Goal: Task Accomplishment & Management: Manage account settings

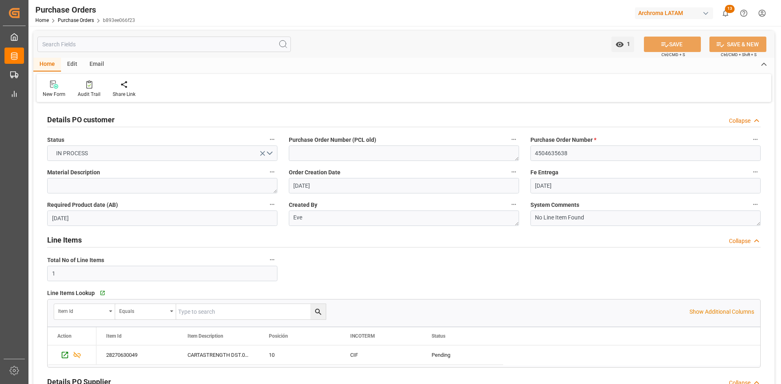
scroll to position [285, 0]
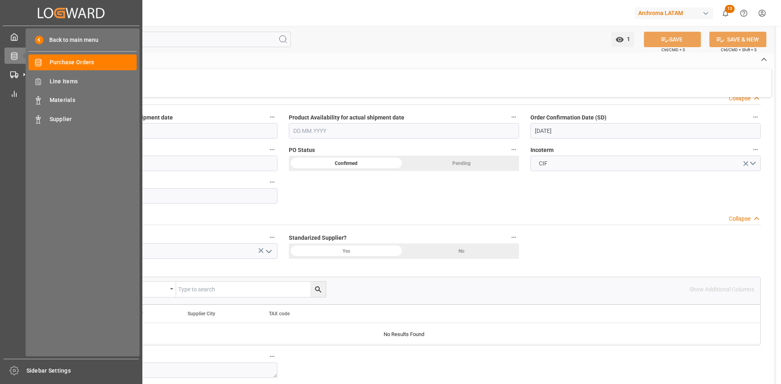
click at [20, 56] on icon at bounding box center [23, 55] width 17 height 17
click at [83, 79] on span "Line Items" at bounding box center [93, 81] width 87 height 9
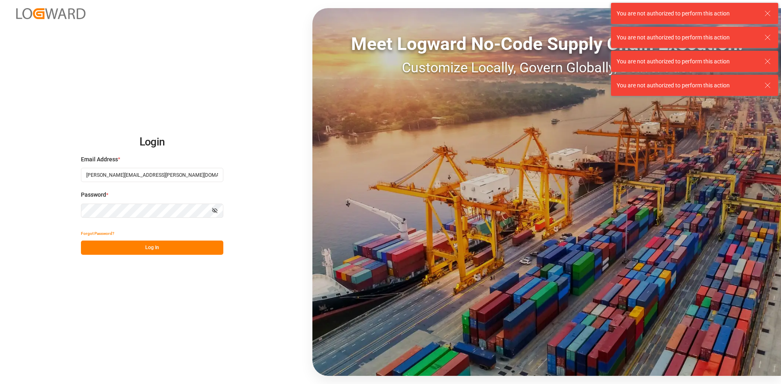
click at [142, 243] on button "Log In" at bounding box center [152, 248] width 142 height 14
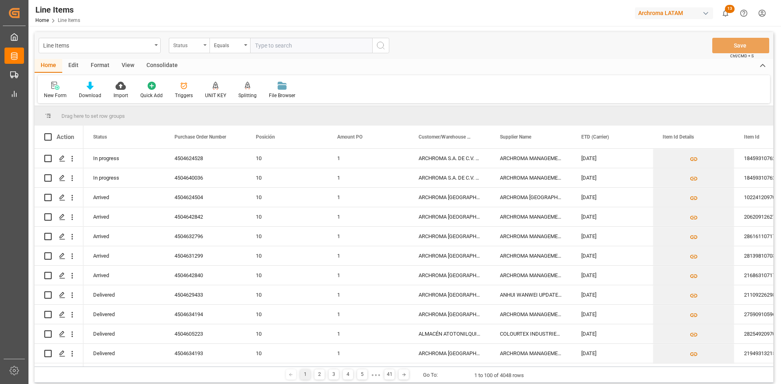
click at [192, 50] on div "Status" at bounding box center [189, 45] width 41 height 15
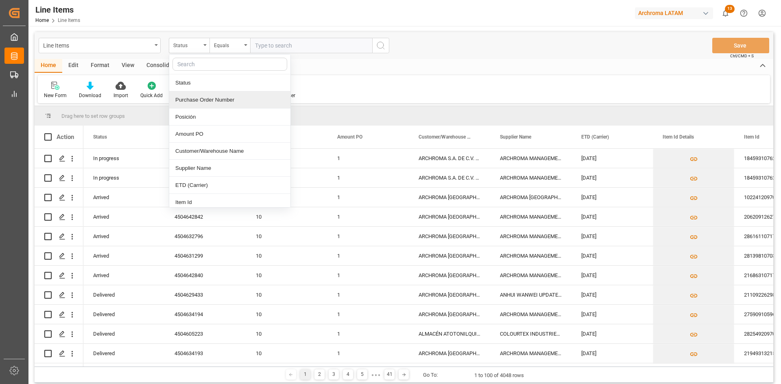
click at [210, 97] on div "Purchase Order Number" at bounding box center [229, 100] width 121 height 17
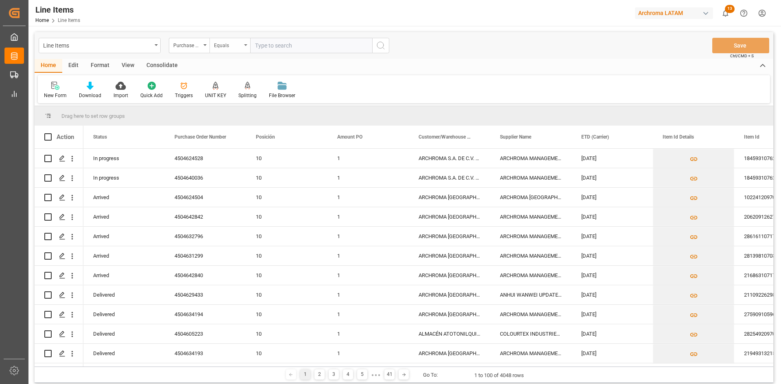
click at [246, 45] on icon "open menu" at bounding box center [245, 45] width 3 height 2
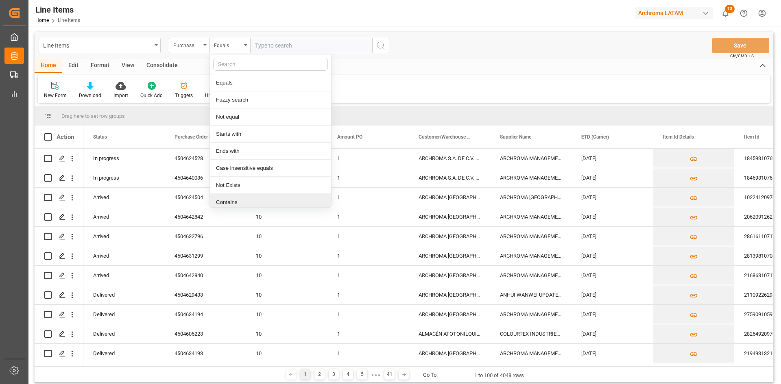
click at [239, 198] on div "Contains" at bounding box center [270, 202] width 121 height 17
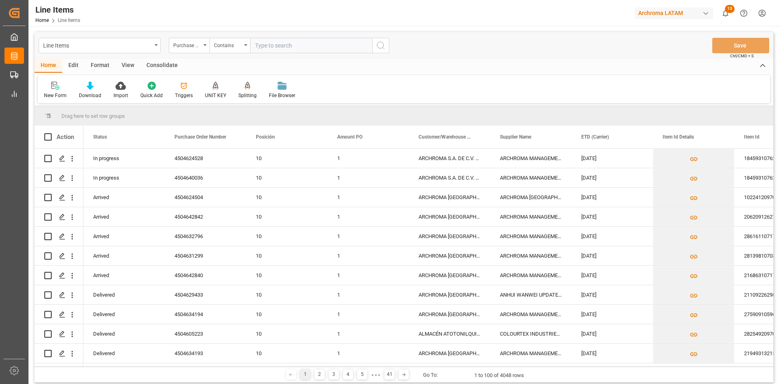
paste input "4504641437,4504635997"
drag, startPoint x: 286, startPoint y: 46, endPoint x: 293, endPoint y: 46, distance: 6.9
click at [287, 46] on input "4504641437,4504635997" at bounding box center [311, 45] width 122 height 15
type input "4504641437,4504635997"
click at [381, 45] on icon "search button" at bounding box center [381, 46] width 10 height 10
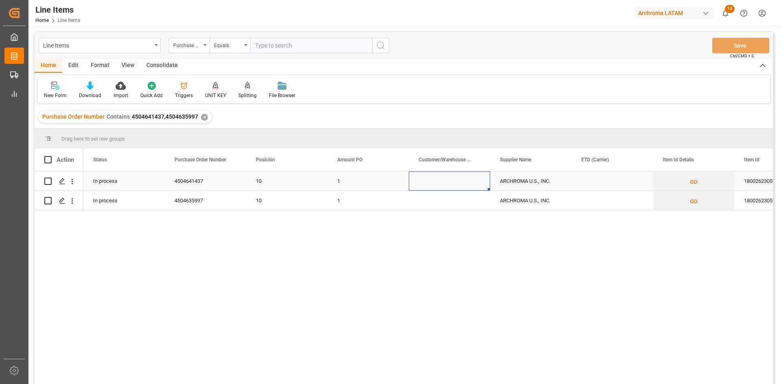
click at [438, 184] on div "Press SPACE to select this row." at bounding box center [449, 181] width 81 height 19
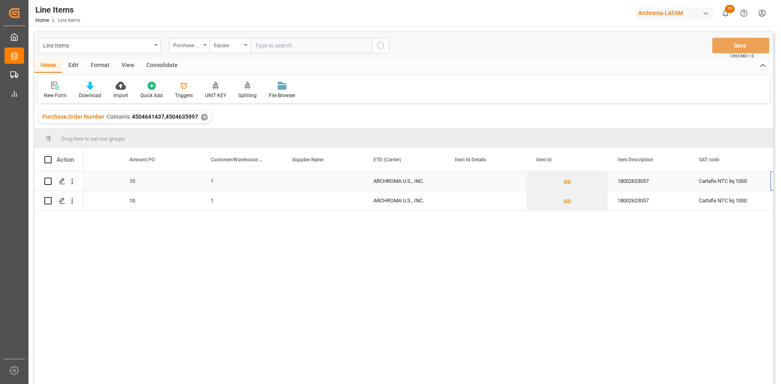
scroll to position [0, 208]
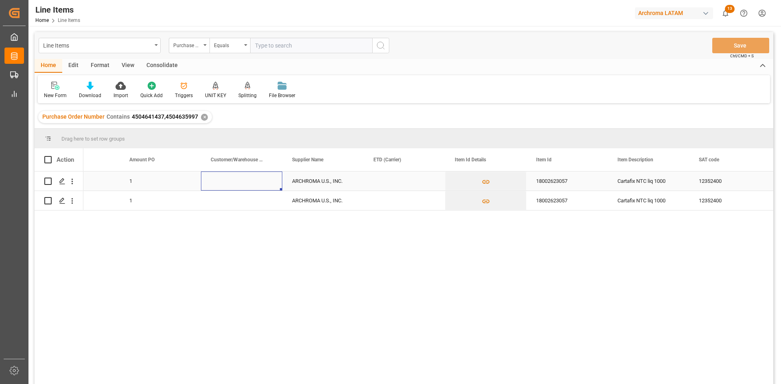
click at [252, 177] on div "Press SPACE to select this row." at bounding box center [241, 181] width 81 height 19
click at [259, 183] on input "Press SPACE to select this row." at bounding box center [241, 185] width 68 height 15
click at [253, 189] on input "Press SPACE to select this row." at bounding box center [241, 185] width 68 height 15
click at [392, 185] on div "Press SPACE to select this row." at bounding box center [404, 181] width 81 height 19
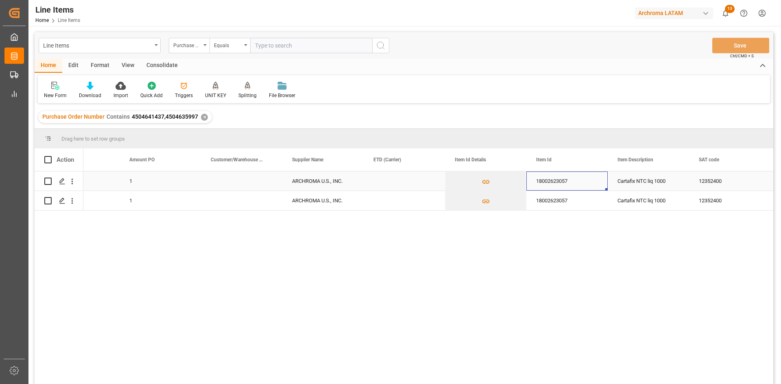
click at [573, 181] on div "18002623057" at bounding box center [566, 181] width 81 height 19
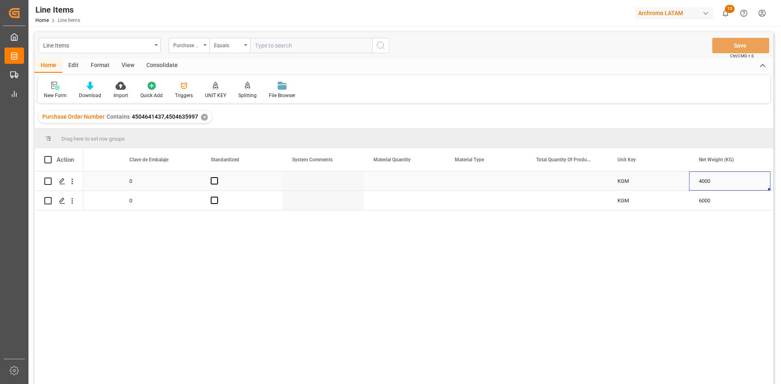
scroll to position [0, 1021]
drag, startPoint x: 131, startPoint y: 117, endPoint x: 196, endPoint y: 122, distance: 65.7
click at [196, 122] on div "Purchase Order Number Contains 4504641437,4504635997 ✕" at bounding box center [125, 117] width 174 height 12
copy span "4504641437,4504635997"
click at [514, 186] on div "Press SPACE to select this row." at bounding box center [485, 181] width 81 height 19
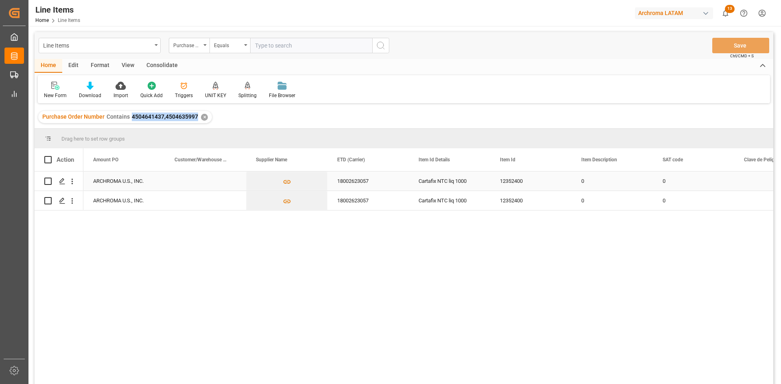
scroll to position [0, 0]
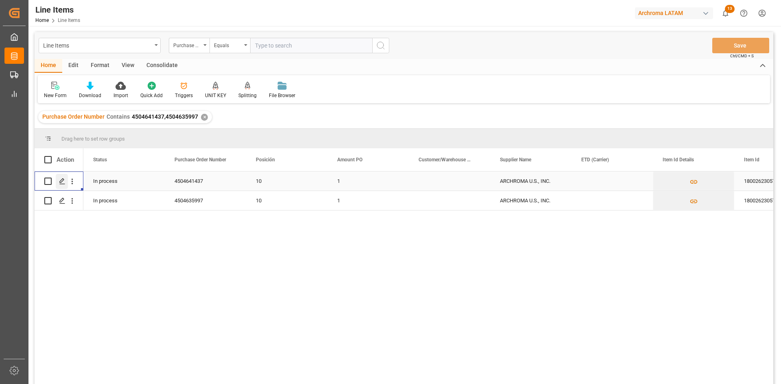
click at [62, 179] on icon "Press SPACE to select this row." at bounding box center [62, 181] width 7 height 7
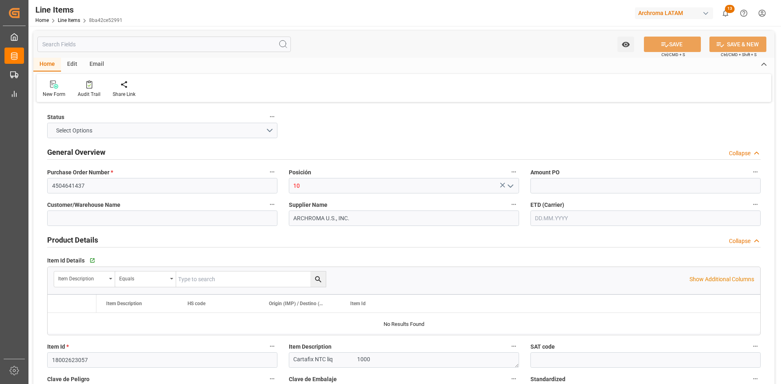
type input "1"
type input "12352400"
type input "4000"
type input "3809929999"
type input "[DATE] 14:34"
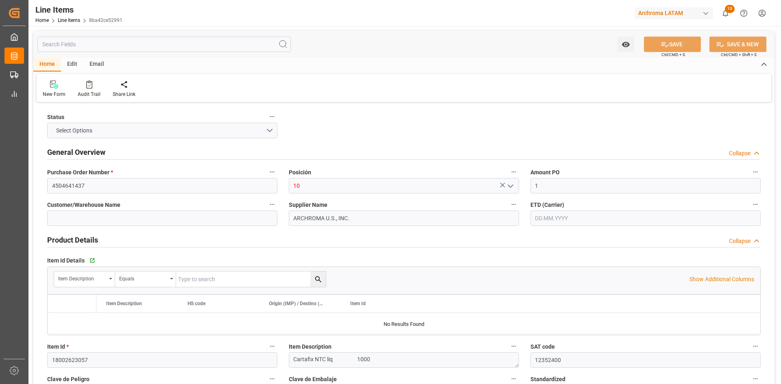
type input "[DATE] 16:16"
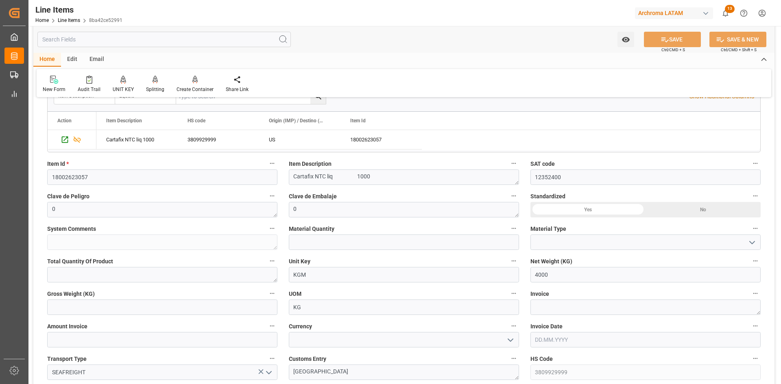
scroll to position [203, 0]
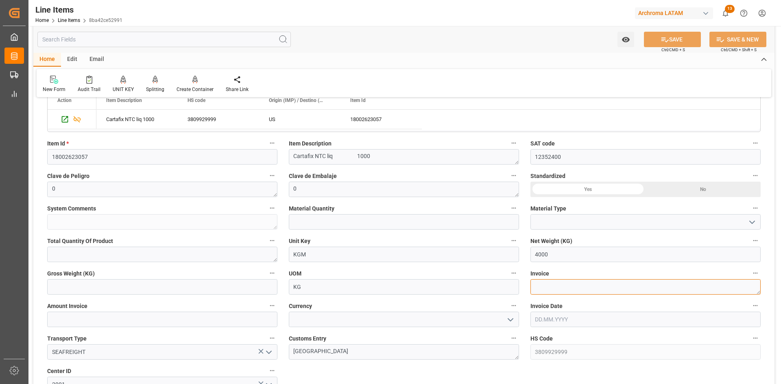
click at [557, 288] on textarea at bounding box center [645, 286] width 230 height 15
paste textarea "9021166659"
type textarea "9021166659"
click at [130, 322] on input "text" at bounding box center [162, 319] width 230 height 15
type input "6960"
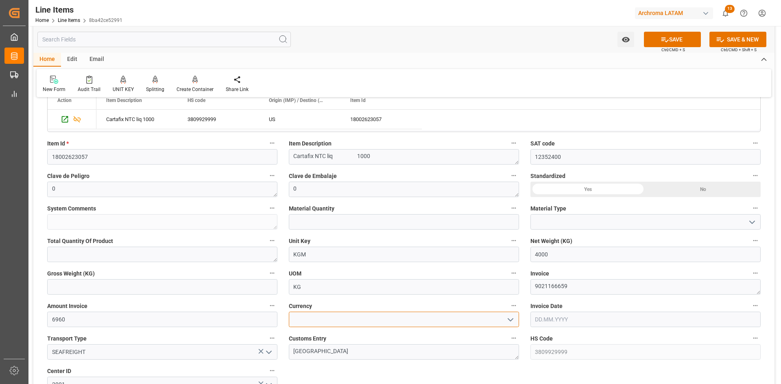
click at [392, 322] on input at bounding box center [404, 319] width 230 height 15
click at [507, 318] on icon "open menu" at bounding box center [511, 320] width 10 height 10
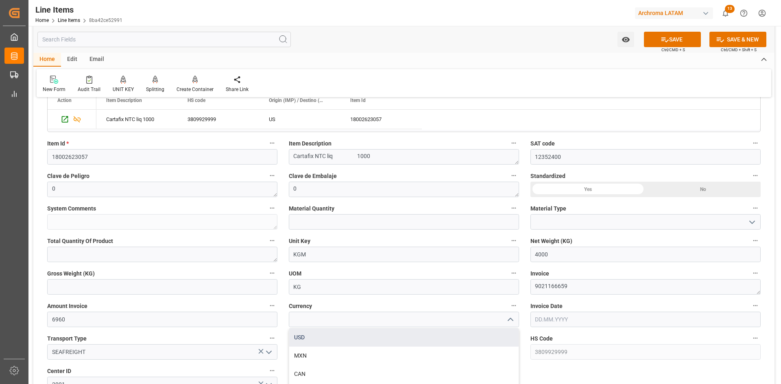
click at [321, 336] on div "USD" at bounding box center [403, 338] width 229 height 18
type input "USD"
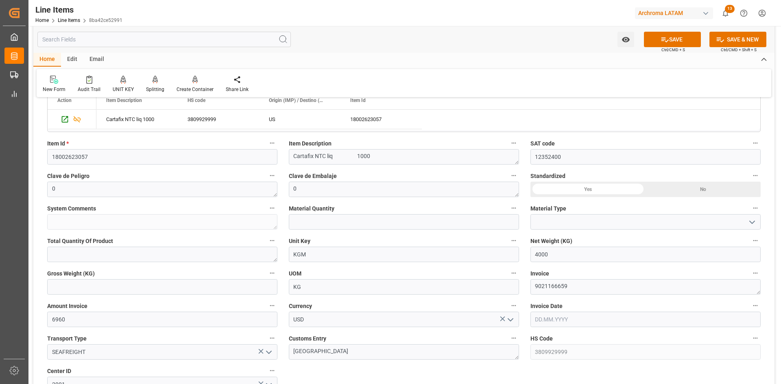
click at [567, 315] on input "text" at bounding box center [645, 319] width 230 height 15
click at [548, 232] on div "28 29 30 31 1 2 3" at bounding box center [588, 231] width 111 height 16
click at [572, 278] on span "20" at bounding box center [572, 279] width 5 height 6
type input "[DATE]"
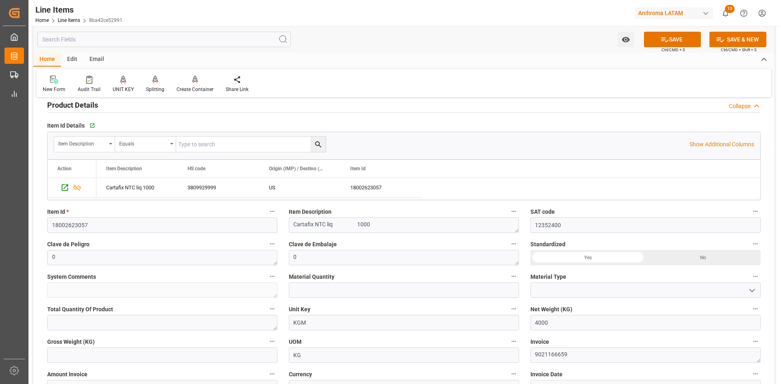
scroll to position [163, 0]
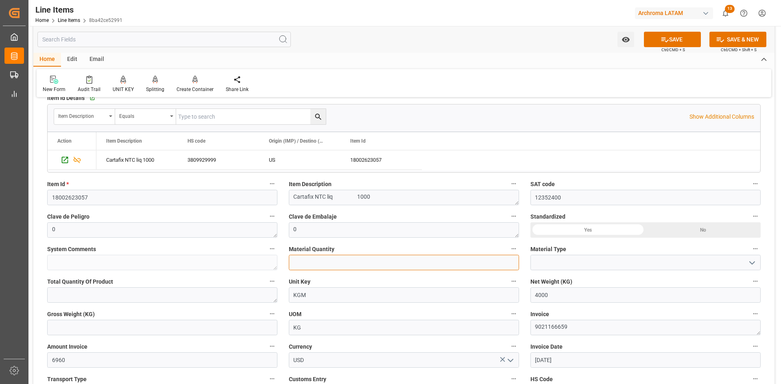
drag, startPoint x: 355, startPoint y: 261, endPoint x: 333, endPoint y: 263, distance: 22.1
click at [355, 261] on input "text" at bounding box center [404, 262] width 230 height 15
type input "4"
click at [582, 257] on input at bounding box center [645, 262] width 230 height 15
click at [604, 230] on div "Yes" at bounding box center [587, 229] width 115 height 15
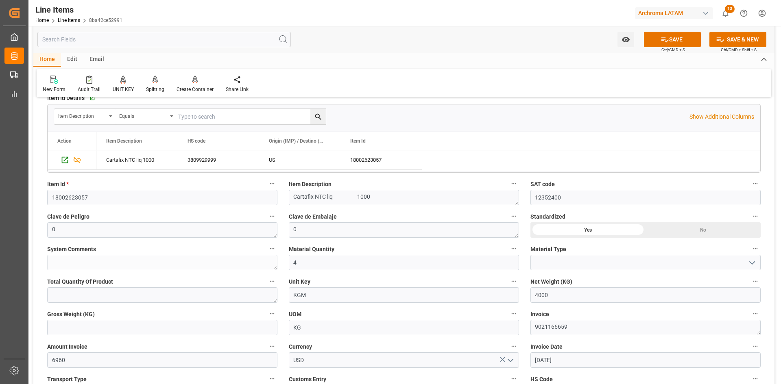
click at [746, 263] on button "open menu" at bounding box center [751, 263] width 12 height 13
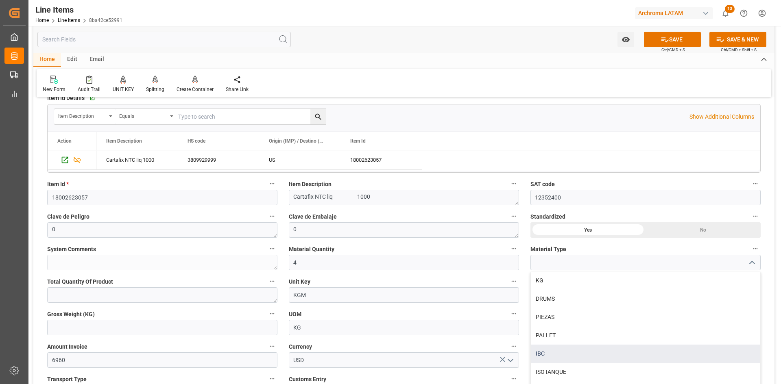
click at [550, 351] on div "IBC" at bounding box center [645, 354] width 229 height 18
type input "IBC"
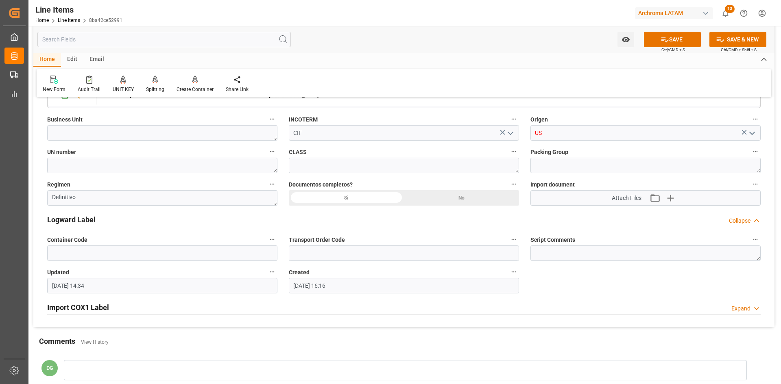
scroll to position [529, 0]
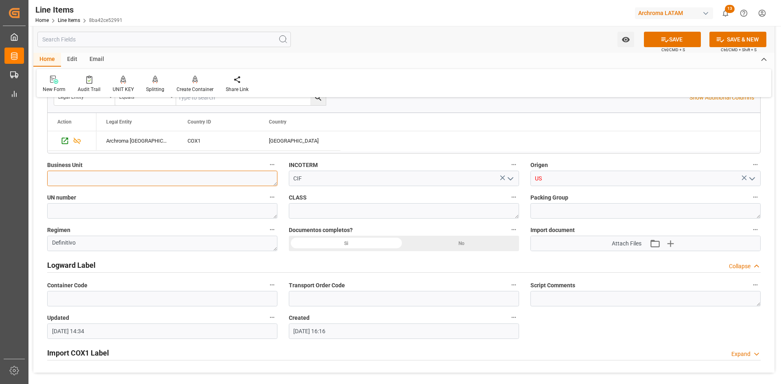
click at [195, 180] on textarea at bounding box center [162, 178] width 230 height 15
type textarea "PT"
click at [751, 177] on icon "open menu" at bounding box center [752, 179] width 10 height 10
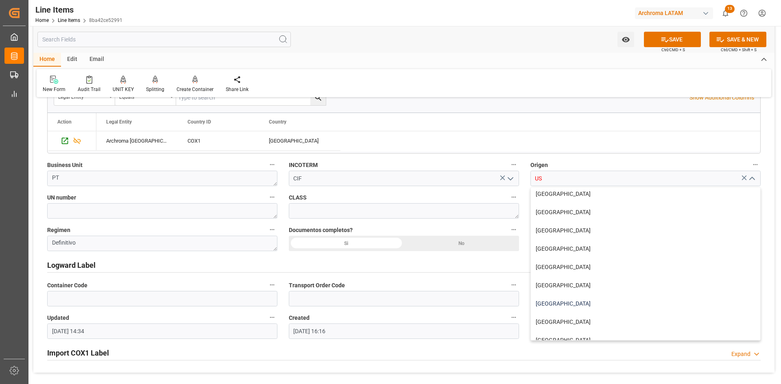
scroll to position [122, 0]
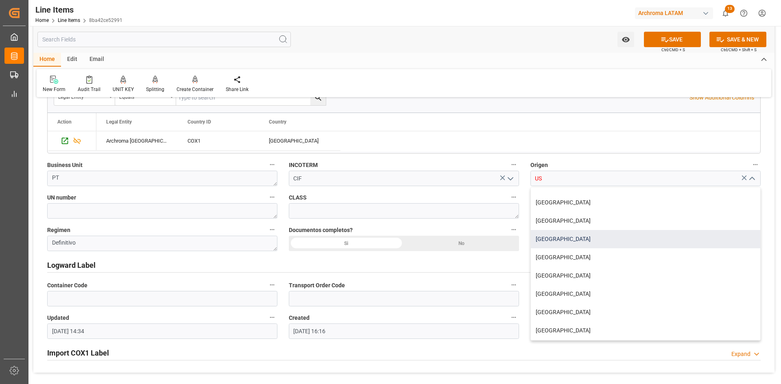
click at [565, 244] on div "[GEOGRAPHIC_DATA]" at bounding box center [645, 239] width 229 height 18
type input "[GEOGRAPHIC_DATA]"
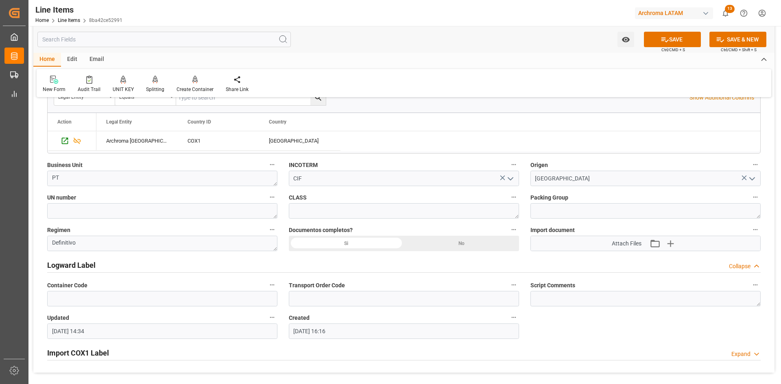
click at [368, 242] on div "Si" at bounding box center [346, 243] width 115 height 15
click at [669, 241] on icon "button" at bounding box center [669, 243] width 13 height 13
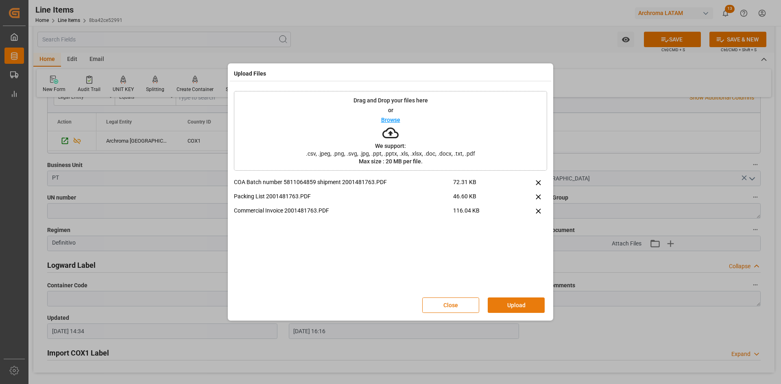
click at [510, 305] on button "Upload" at bounding box center [516, 305] width 57 height 15
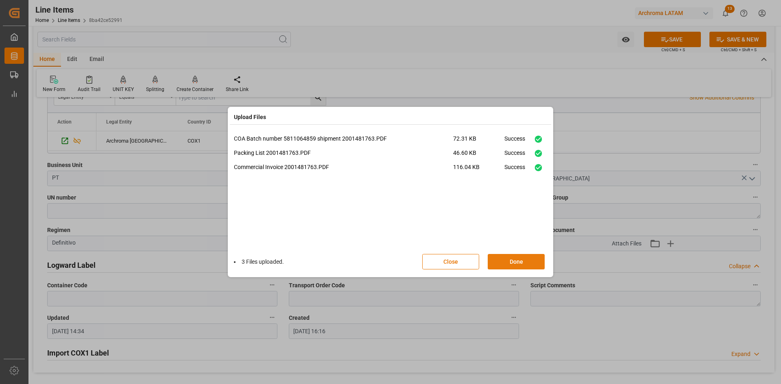
click at [510, 261] on button "Done" at bounding box center [516, 261] width 57 height 15
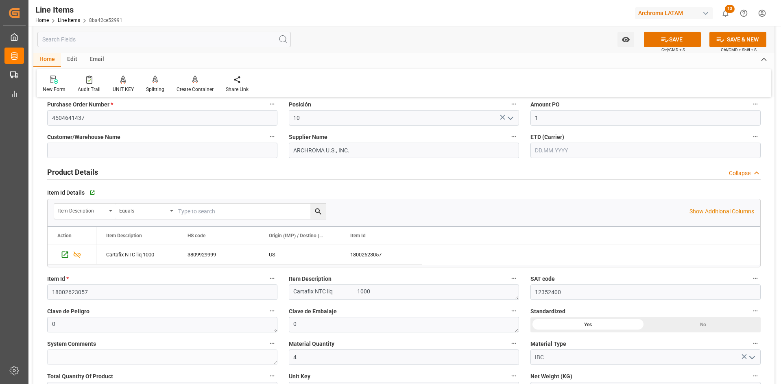
scroll to position [0, 0]
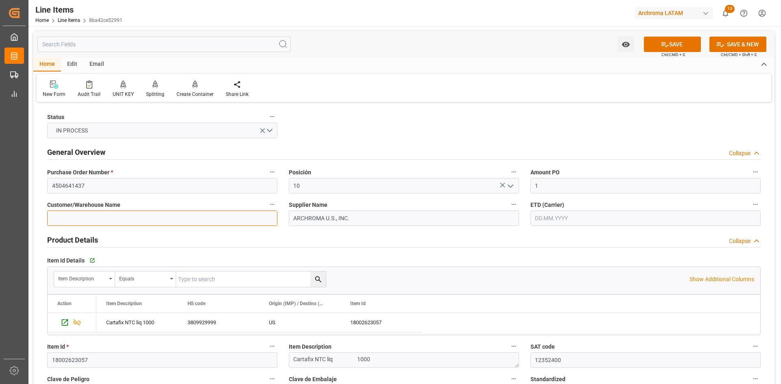
click at [242, 219] on input at bounding box center [162, 218] width 230 height 15
click at [600, 232] on div "Product Details Collapse" at bounding box center [403, 239] width 713 height 15
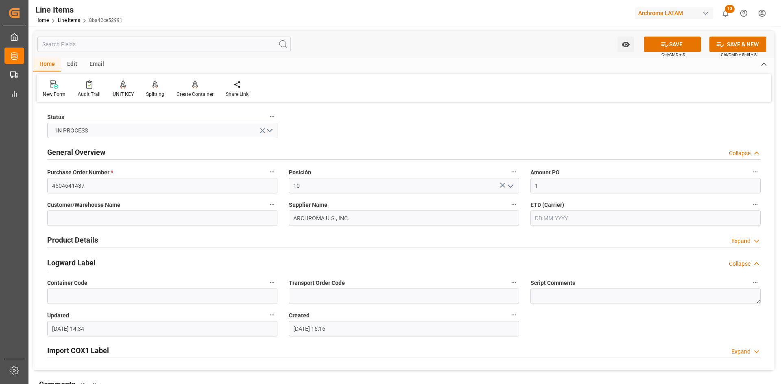
click at [597, 232] on div "Product Details Expand" at bounding box center [403, 239] width 713 height 15
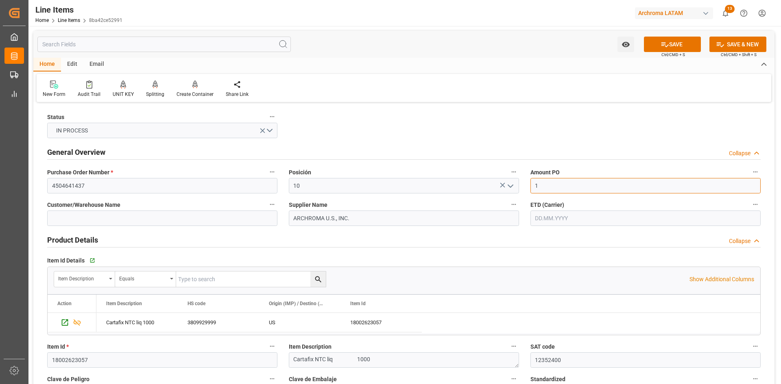
click at [571, 180] on input "1" at bounding box center [645, 185] width 230 height 15
type input "1.74"
click at [690, 38] on button "SAVE" at bounding box center [672, 44] width 57 height 15
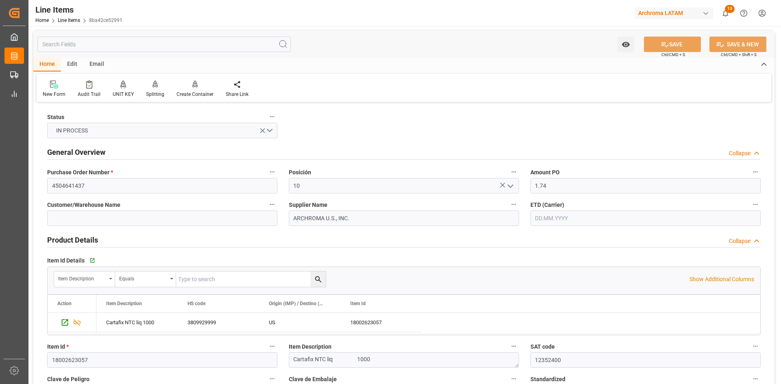
type textarea "4 IBC"
type input "[DATE] 21:13"
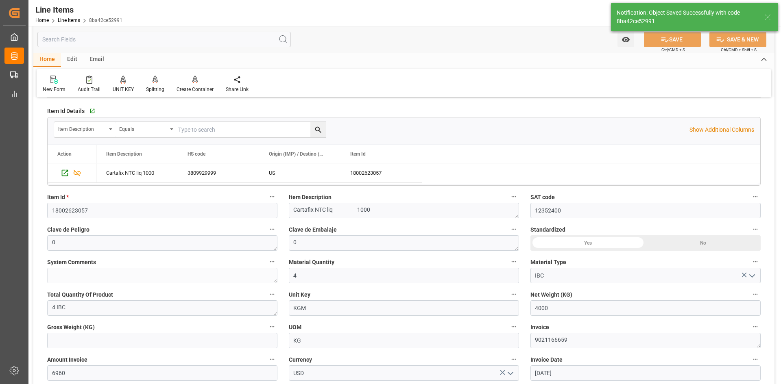
scroll to position [163, 0]
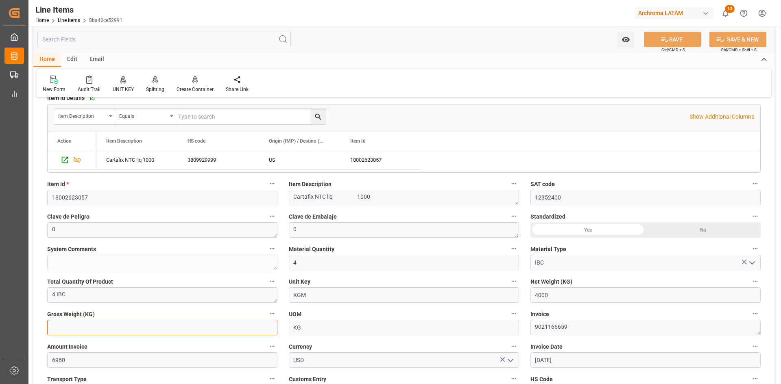
click at [170, 330] on input "text" at bounding box center [162, 327] width 230 height 15
type input "4232"
click at [686, 41] on button "SAVE" at bounding box center [672, 39] width 57 height 15
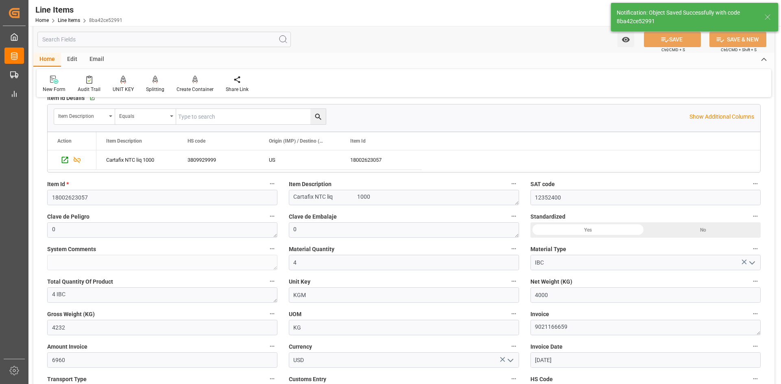
type input "[DATE] 21:14"
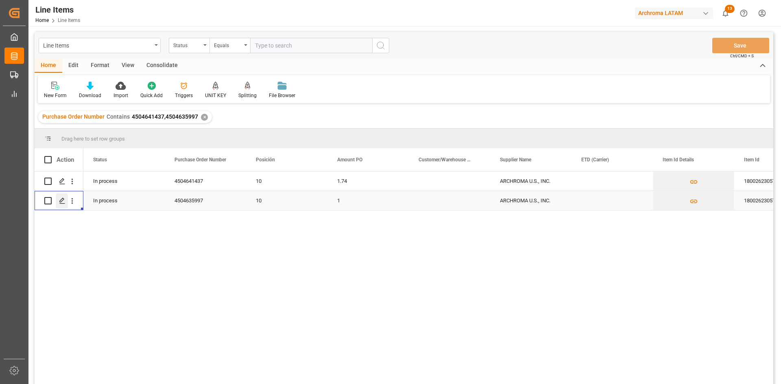
click at [62, 200] on icon "Press SPACE to select this row." at bounding box center [62, 201] width 7 height 7
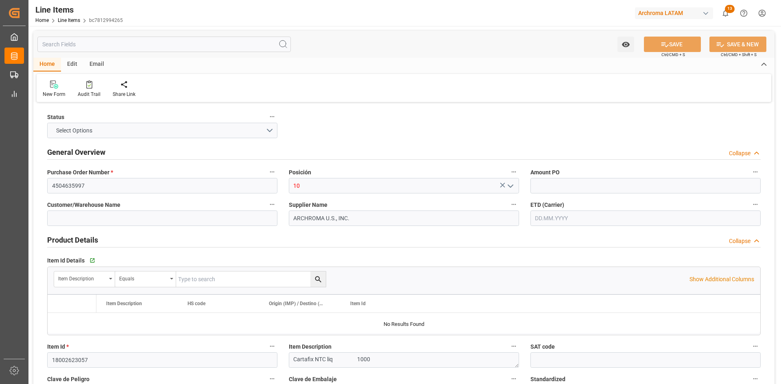
type input "1"
type input "12352400"
type input "6000"
type input "3809929999"
type input "[DATE] 14:34"
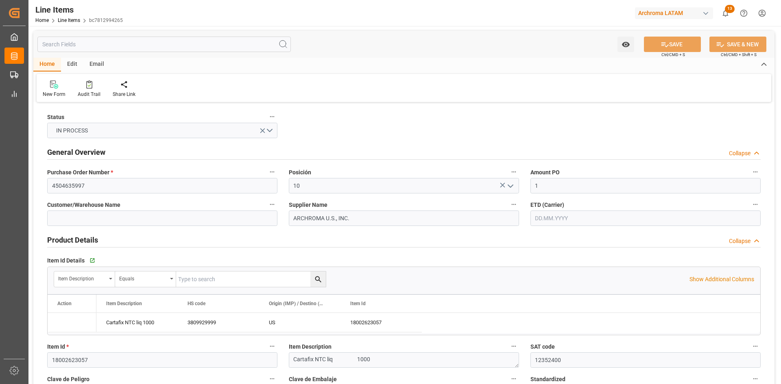
type input "[DATE] 19:08"
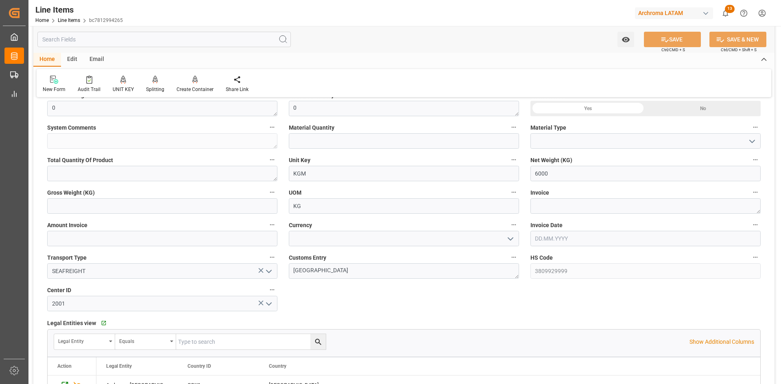
scroll to position [285, 0]
click at [558, 202] on textarea at bounding box center [645, 205] width 230 height 15
paste textarea "9021166656"
type textarea "9021166656"
drag, startPoint x: 86, startPoint y: 235, endPoint x: 22, endPoint y: 239, distance: 64.0
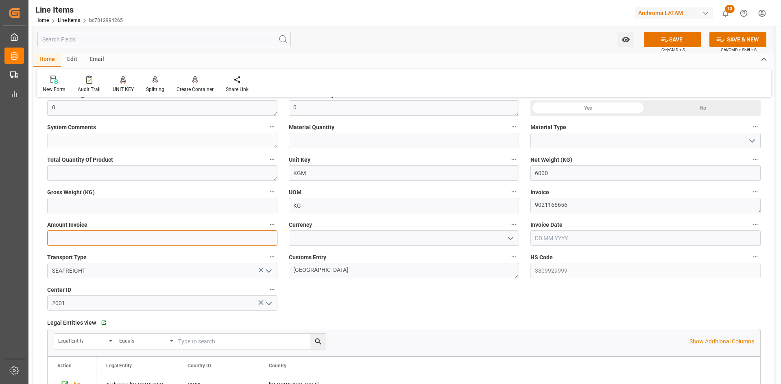
click at [86, 235] on input "text" at bounding box center [162, 238] width 230 height 15
type input "10440"
click at [506, 238] on icon "open menu" at bounding box center [511, 239] width 10 height 10
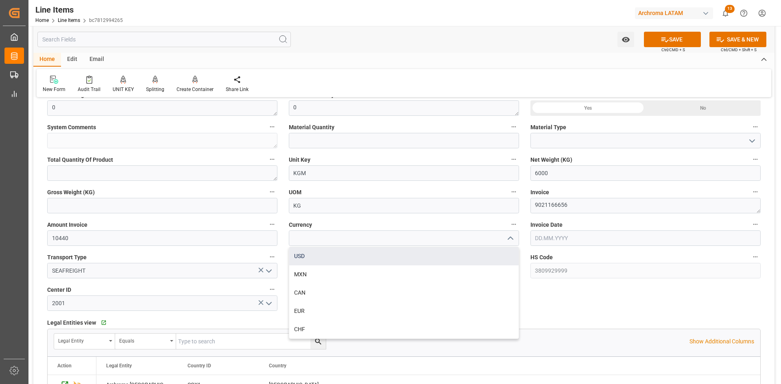
click at [298, 262] on div "USD" at bounding box center [403, 256] width 229 height 18
type input "USD"
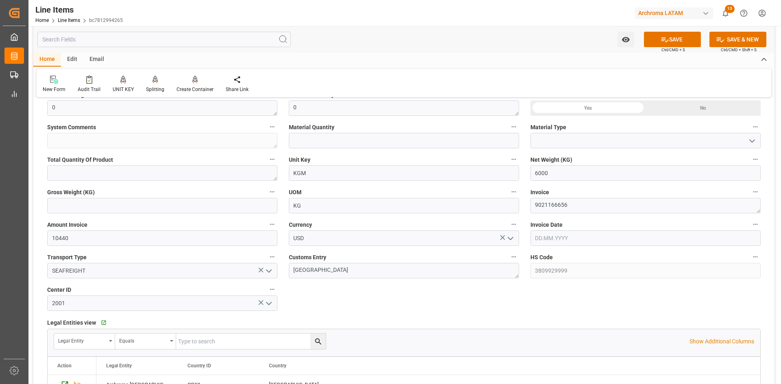
click at [595, 238] on input "text" at bounding box center [645, 238] width 230 height 15
click at [564, 281] on div "28 29 30 31 1 2 3" at bounding box center [588, 288] width 111 height 16
click at [573, 338] on span "20" at bounding box center [572, 335] width 5 height 6
type input "[DATE]"
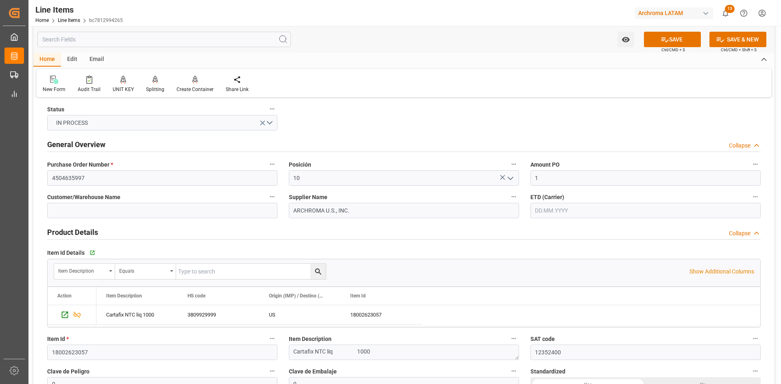
scroll to position [0, 0]
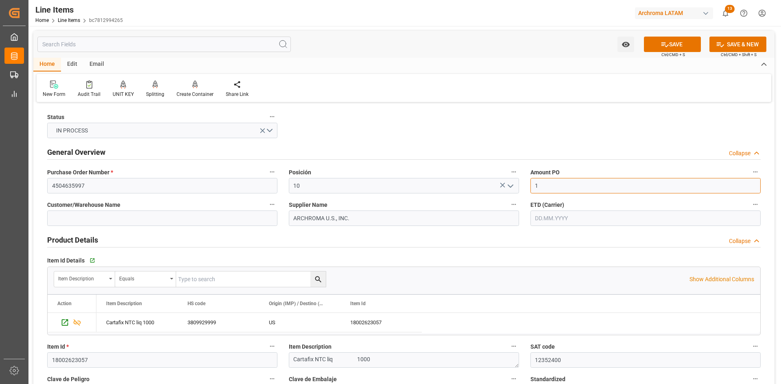
click at [554, 190] on input "1" at bounding box center [645, 185] width 230 height 15
type input "1.74"
click at [676, 41] on button "SAVE" at bounding box center [672, 44] width 57 height 15
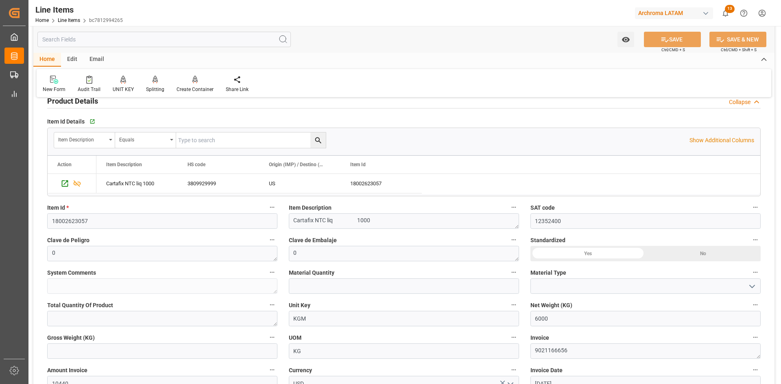
scroll to position [203, 0]
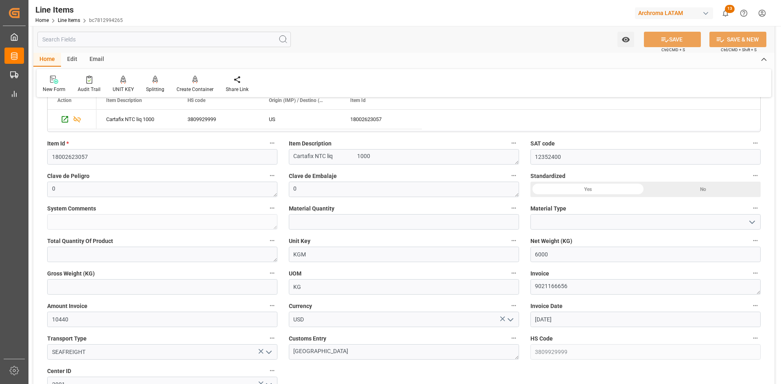
type input "[DATE] 21:18"
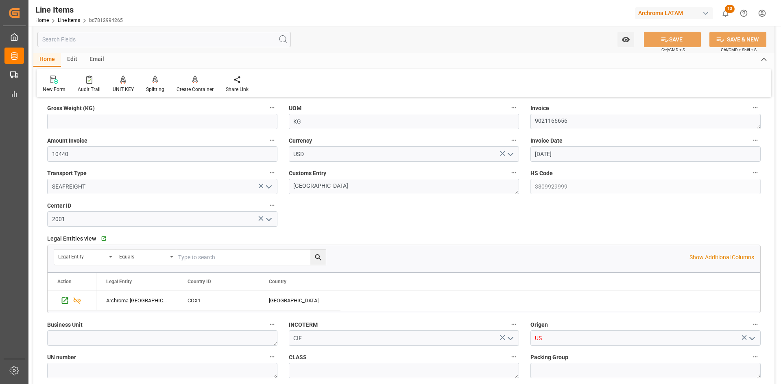
scroll to position [447, 0]
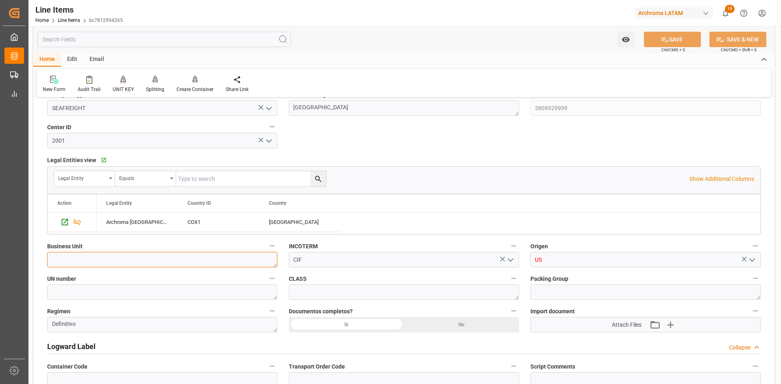
click at [143, 264] on textarea at bounding box center [162, 259] width 230 height 15
type textarea "PT"
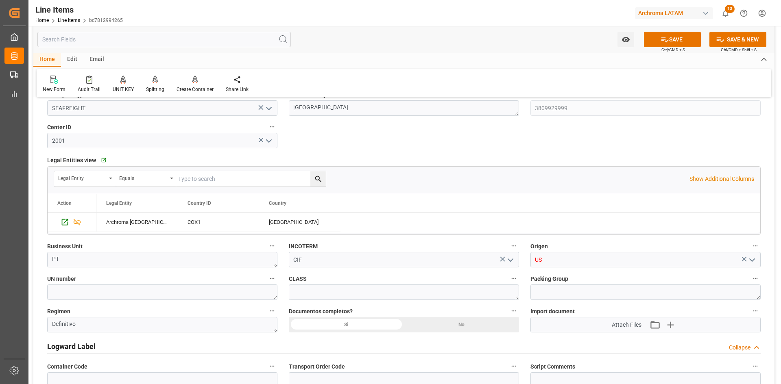
click at [755, 260] on icon "open menu" at bounding box center [752, 260] width 10 height 10
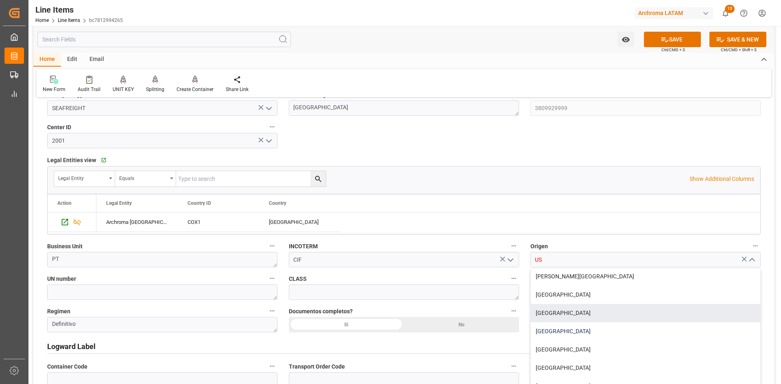
scroll to position [81, 0]
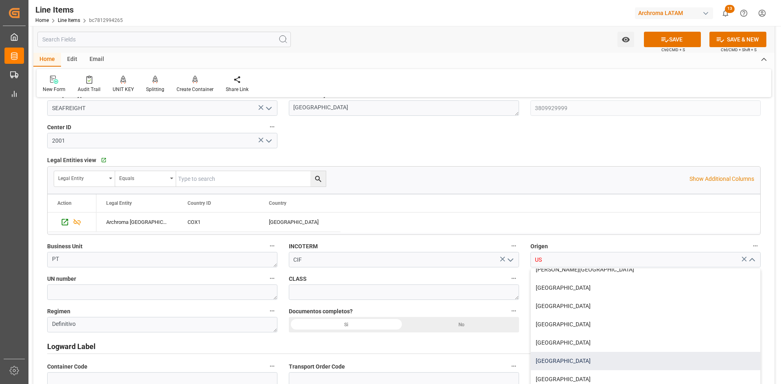
click at [550, 357] on div "[GEOGRAPHIC_DATA]" at bounding box center [645, 361] width 229 height 18
type input "[GEOGRAPHIC_DATA]"
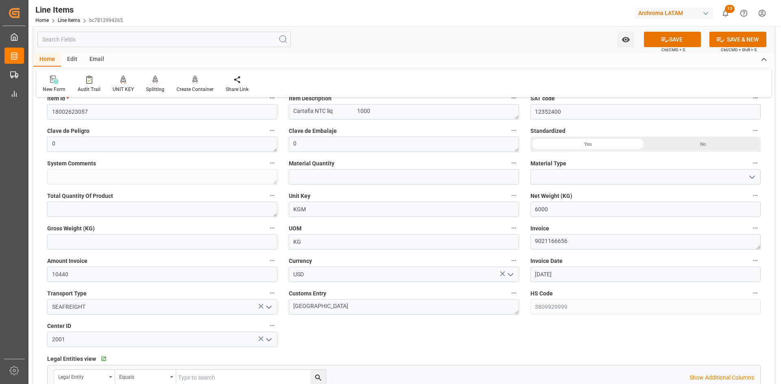
scroll to position [244, 0]
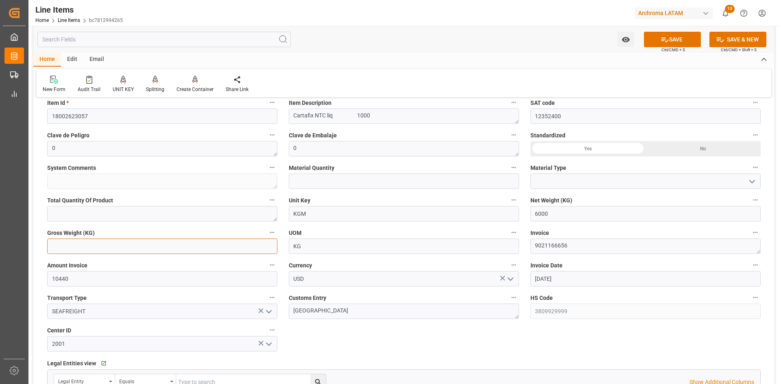
click at [121, 240] on input "text" at bounding box center [162, 246] width 230 height 15
type input "6348"
click at [685, 36] on button "SAVE" at bounding box center [672, 39] width 57 height 15
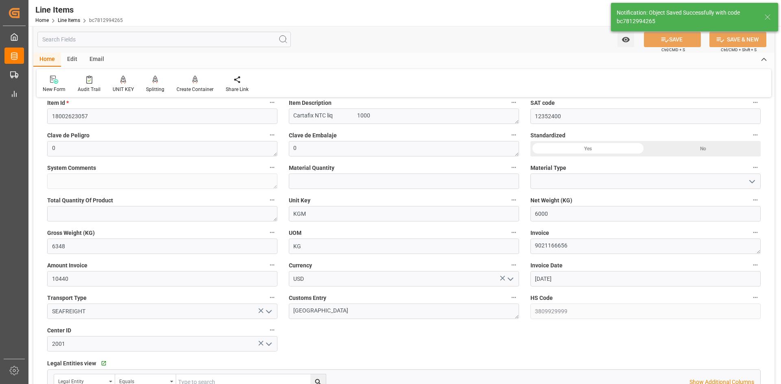
type input "[DATE] 21:27"
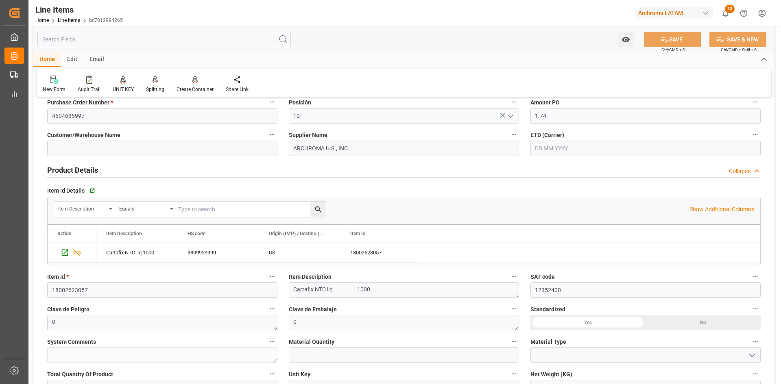
scroll to position [0, 0]
